Goal: Find specific page/section: Find specific page/section

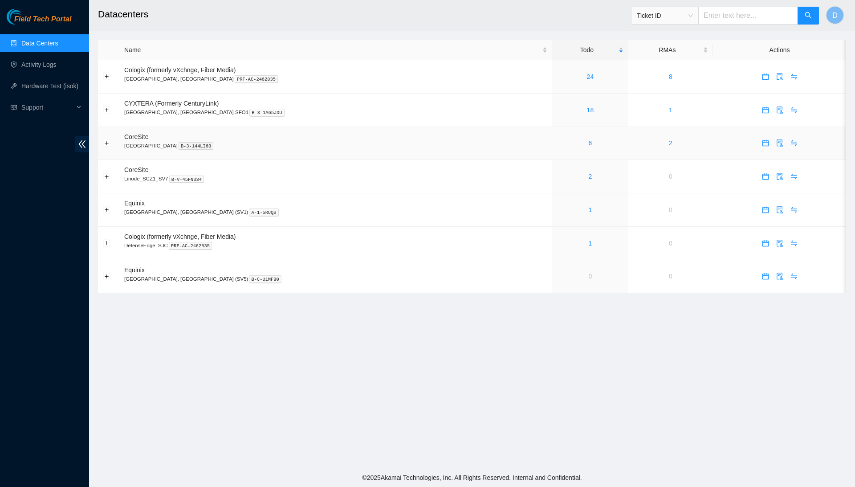
click at [557, 143] on div "6" at bounding box center [590, 143] width 66 height 10
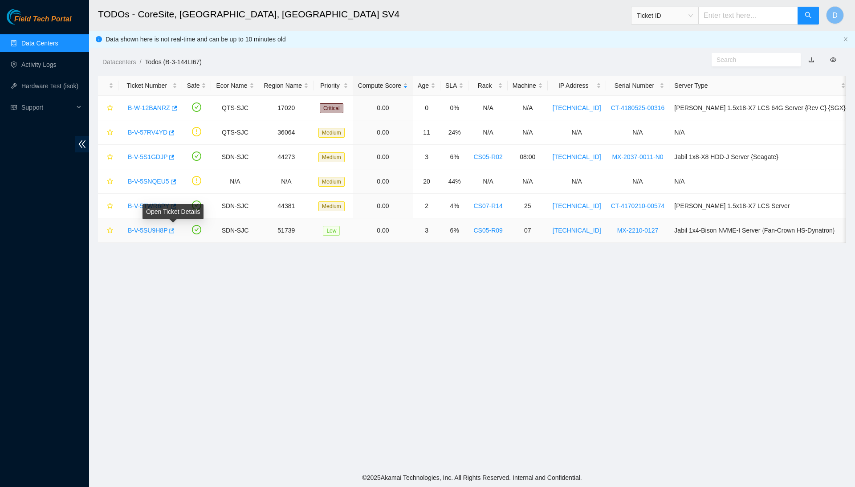
click at [174, 230] on icon "button" at bounding box center [171, 231] width 6 height 6
click at [175, 157] on icon "button" at bounding box center [172, 157] width 5 height 5
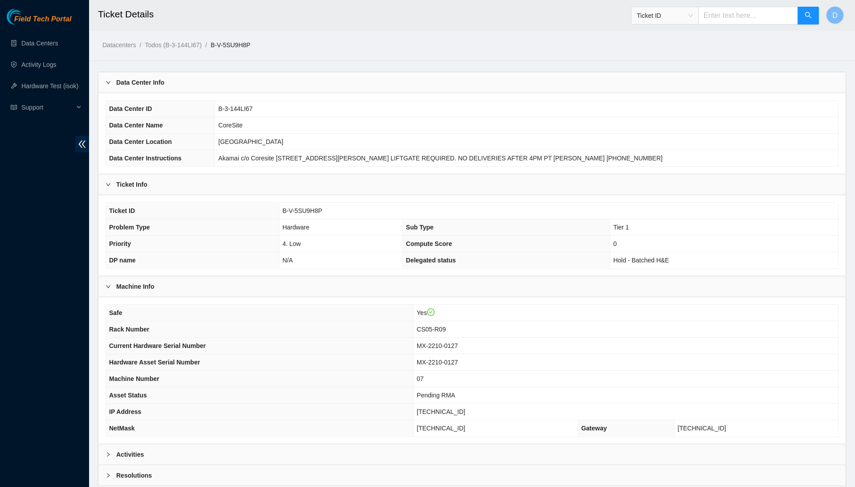
click at [312, 210] on span "B-V-5SU9H8P" at bounding box center [302, 210] width 40 height 7
copy span "B-V-5SU9H8P"
click at [300, 209] on span "B-V-5S1GDJP" at bounding box center [301, 210] width 40 height 7
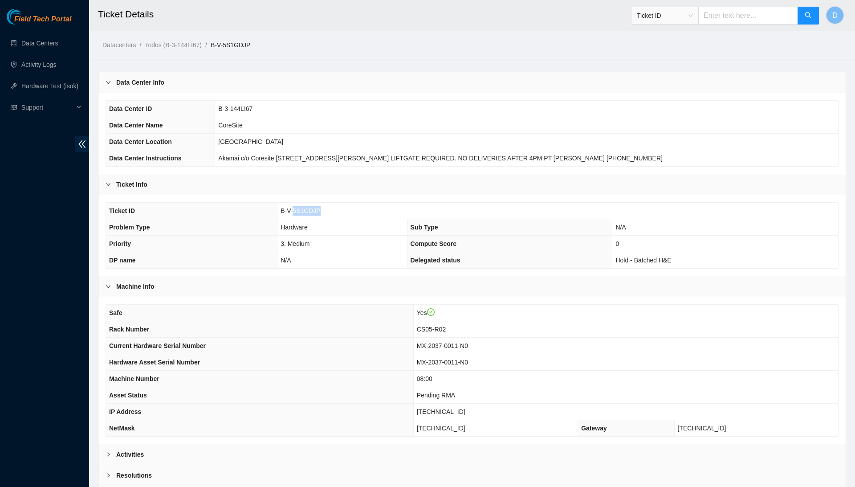
click at [300, 209] on span "B-V-5S1GDJP" at bounding box center [301, 210] width 40 height 7
copy span "B-V-5S1GDJP"
